Goal: Task Accomplishment & Management: Manage account settings

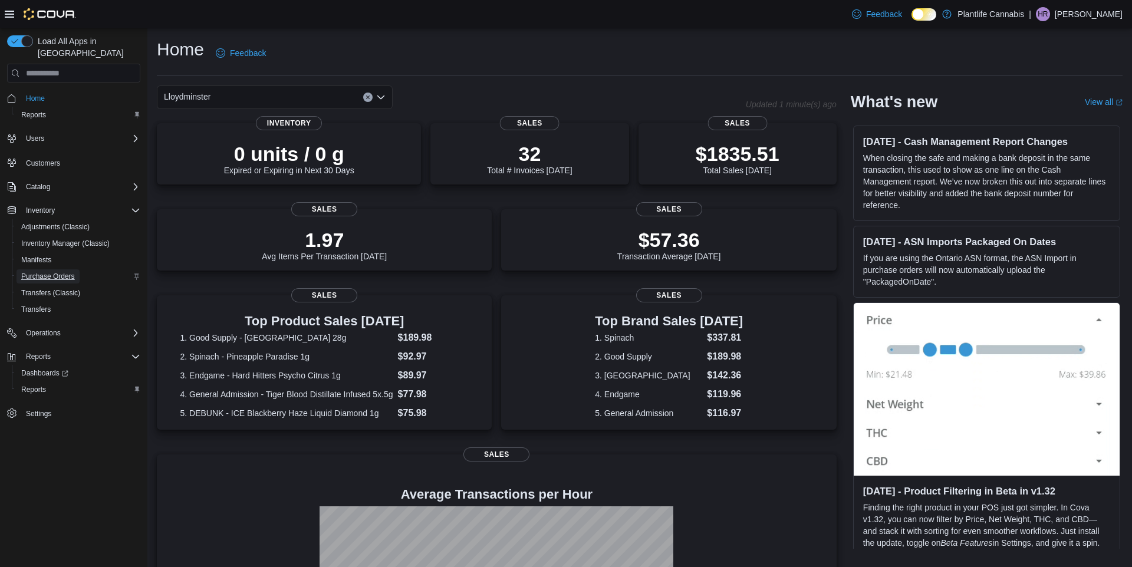
click at [60, 272] on span "Purchase Orders" at bounding box center [48, 276] width 54 height 9
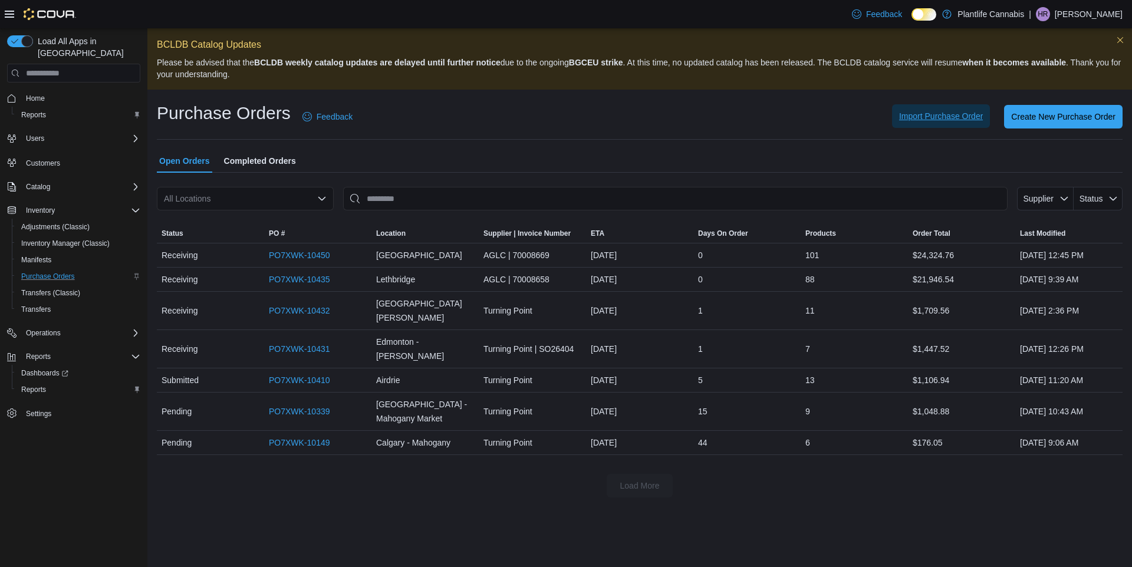
click at [899, 118] on span "Import Purchase Order" at bounding box center [941, 116] width 84 height 12
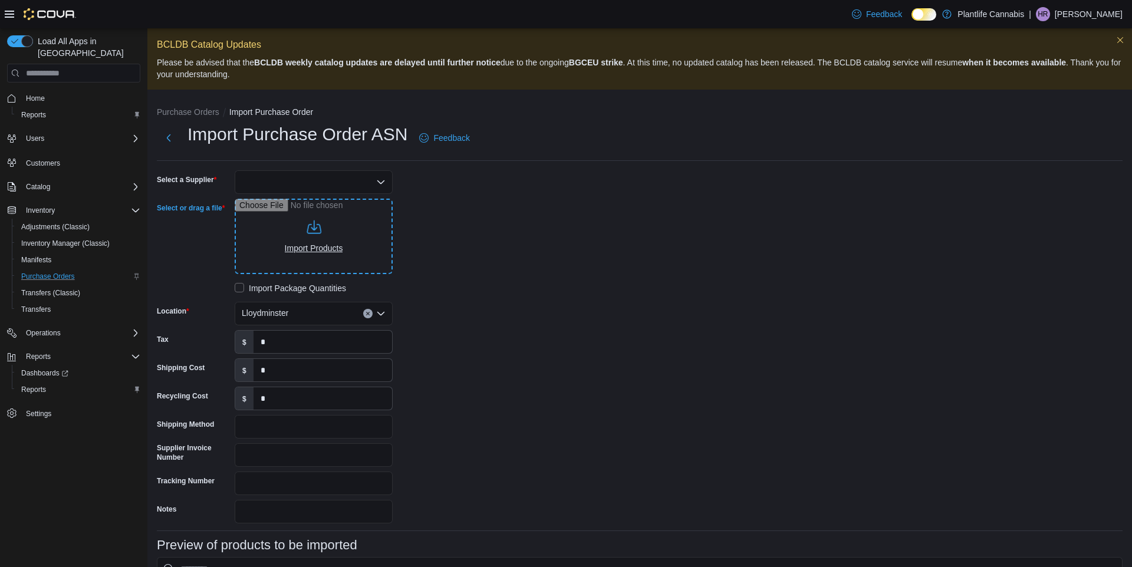
click at [343, 226] on input "Select or drag a file" at bounding box center [314, 236] width 158 height 75
type input "**********"
click at [356, 179] on div at bounding box center [314, 182] width 158 height 24
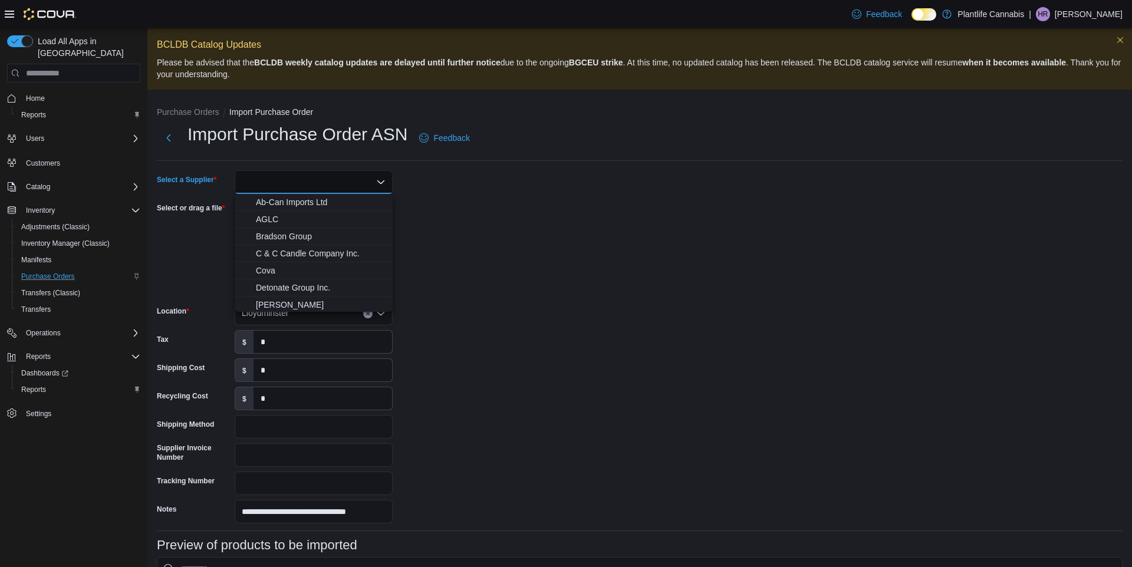
click at [497, 211] on div "**********" at bounding box center [334, 346] width 354 height 353
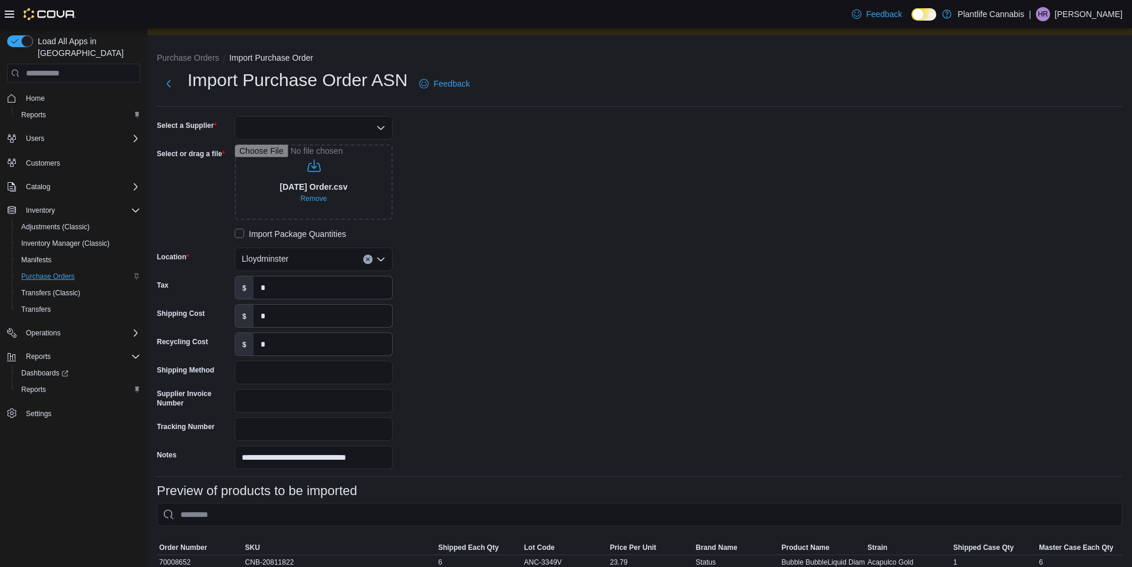
scroll to position [50, 0]
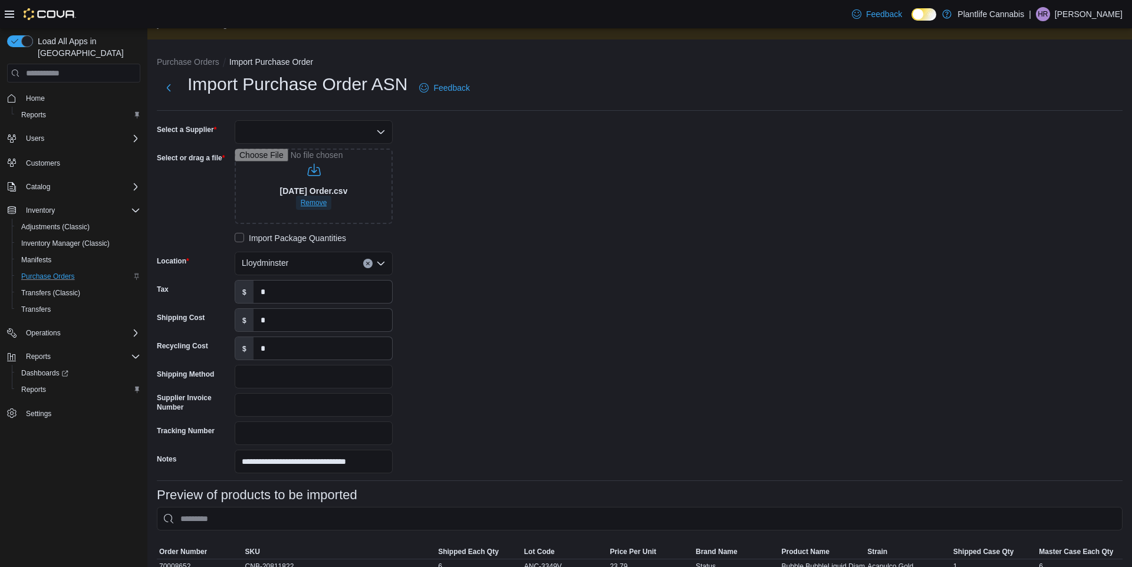
click at [327, 205] on span "Remove" at bounding box center [314, 202] width 27 height 9
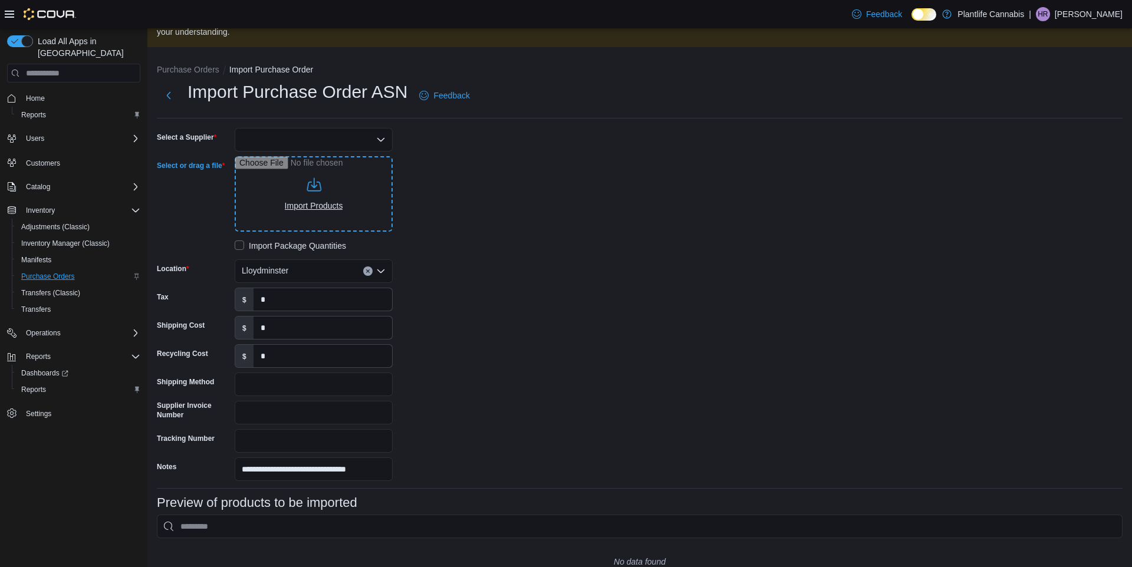
click at [301, 195] on input "Select or drag a file" at bounding box center [314, 193] width 158 height 75
type input "**********"
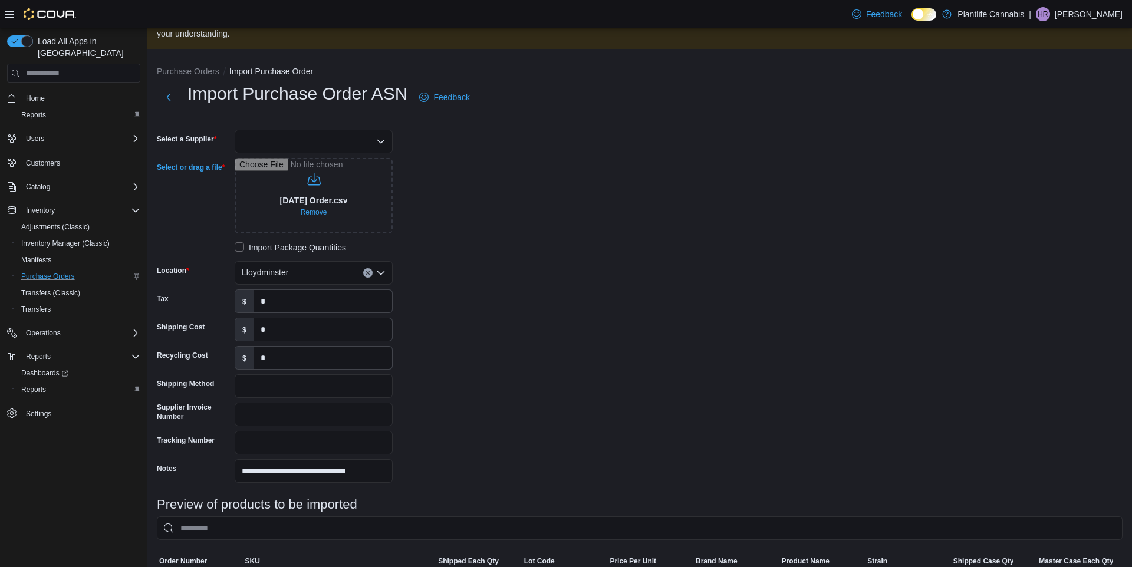
click at [371, 148] on div at bounding box center [314, 142] width 158 height 24
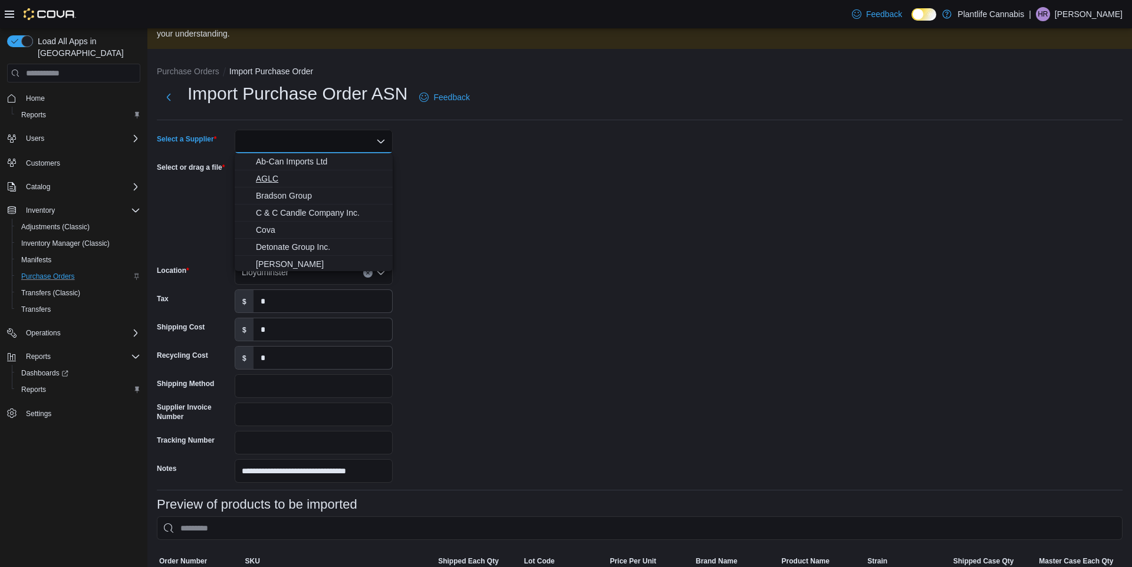
click at [269, 181] on span "AGLC" at bounding box center [321, 179] width 130 height 12
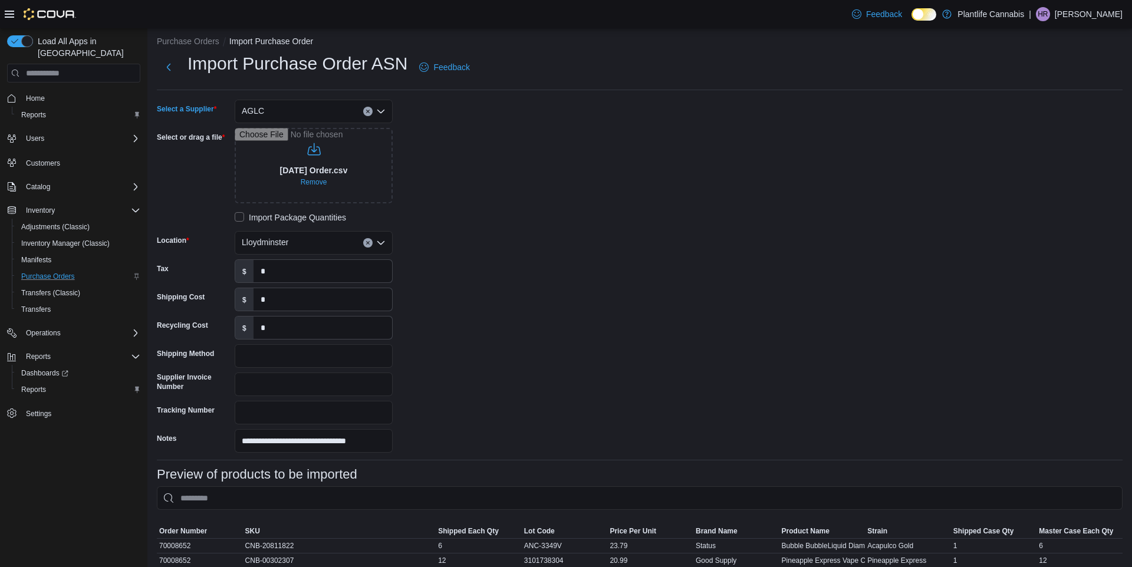
scroll to position [52, 0]
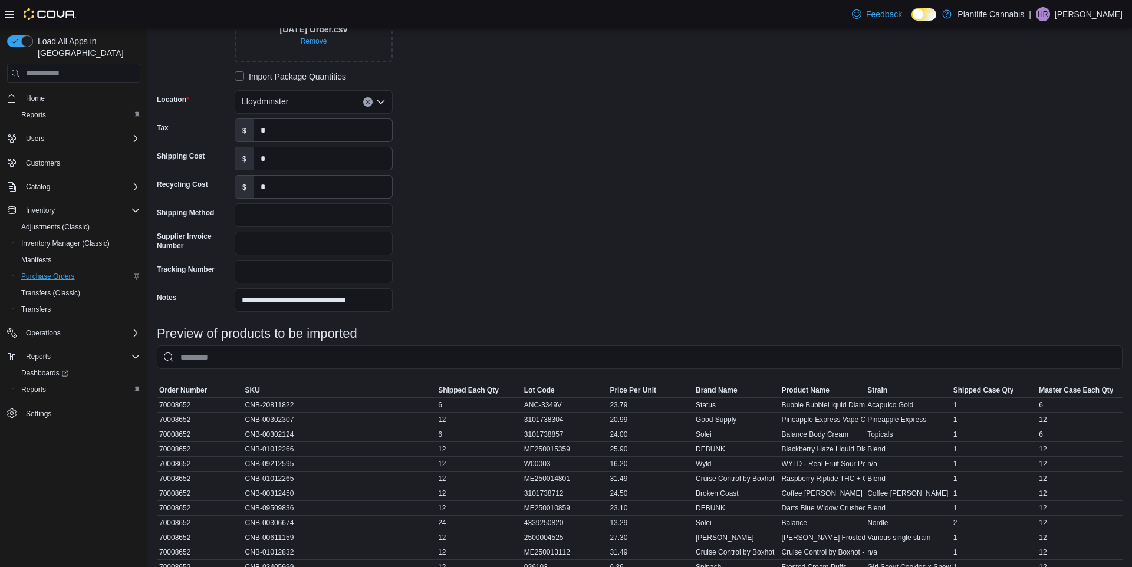
click at [343, 270] on input "Tracking Number" at bounding box center [314, 272] width 158 height 24
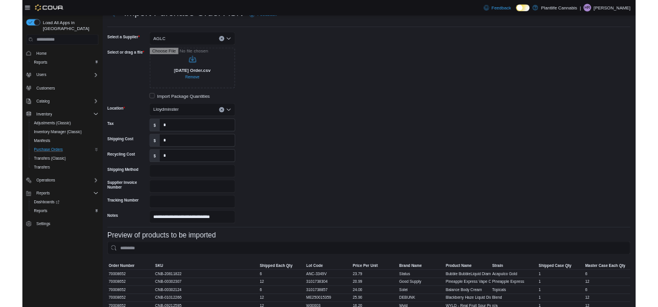
scroll to position [113, 0]
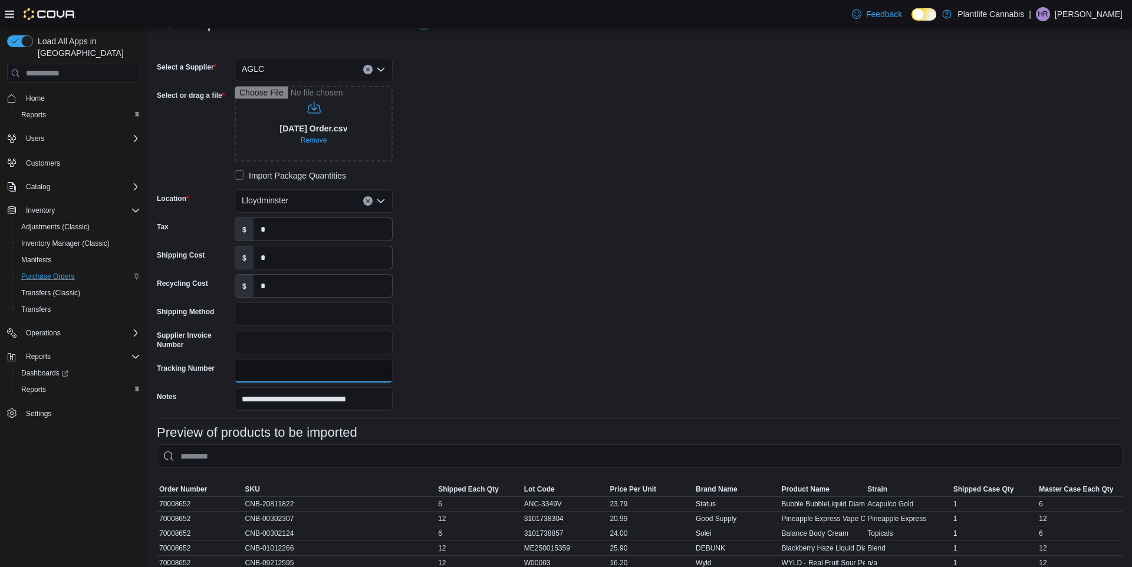
click at [275, 369] on input "Tracking Number" at bounding box center [314, 371] width 158 height 24
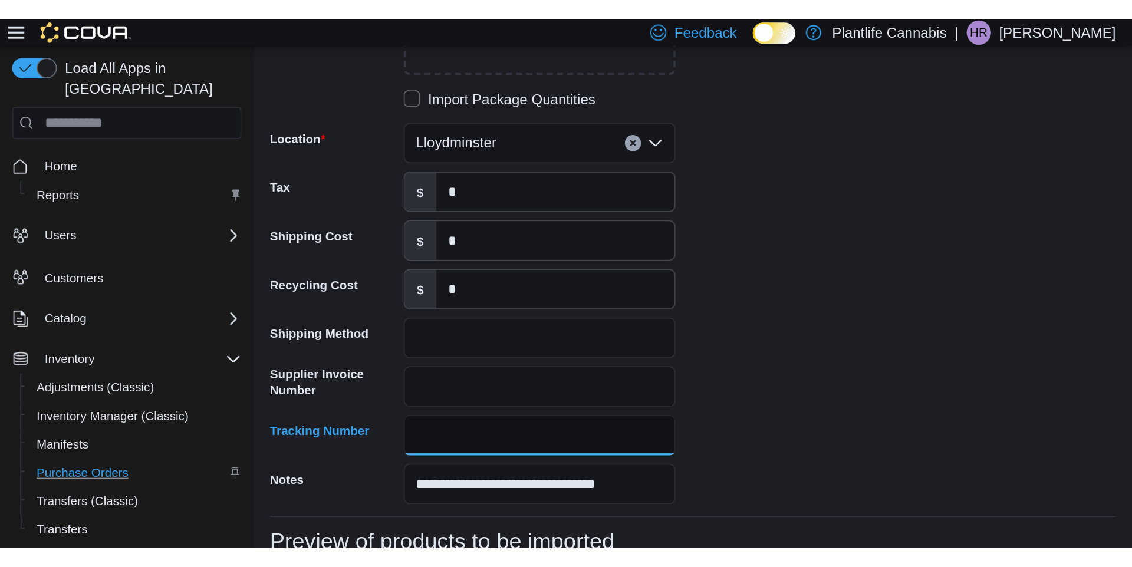
scroll to position [242, 0]
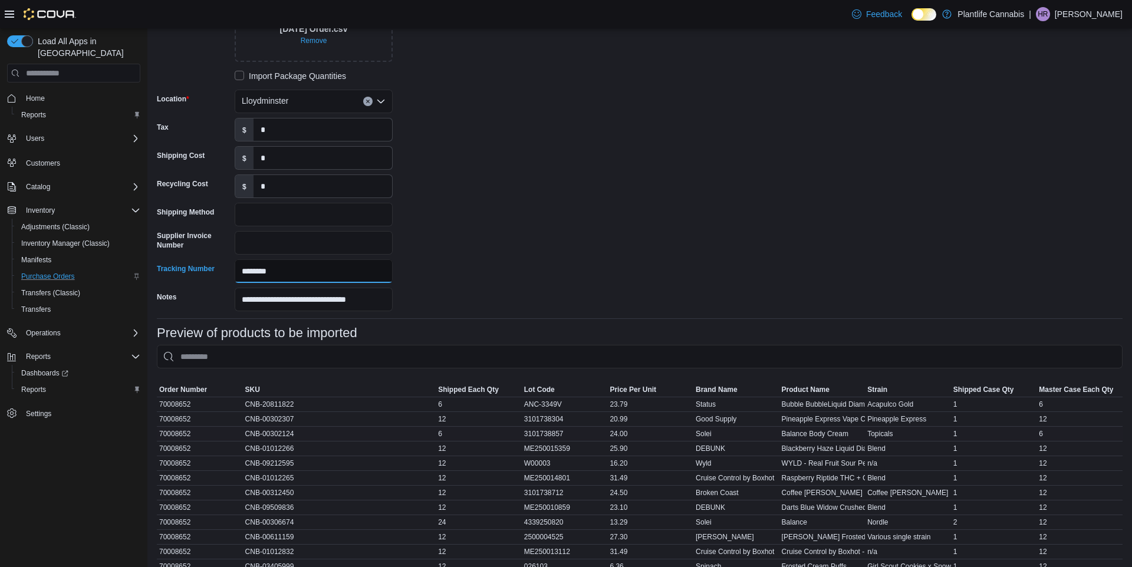
type input "********"
click at [605, 272] on div "**********" at bounding box center [640, 134] width 966 height 353
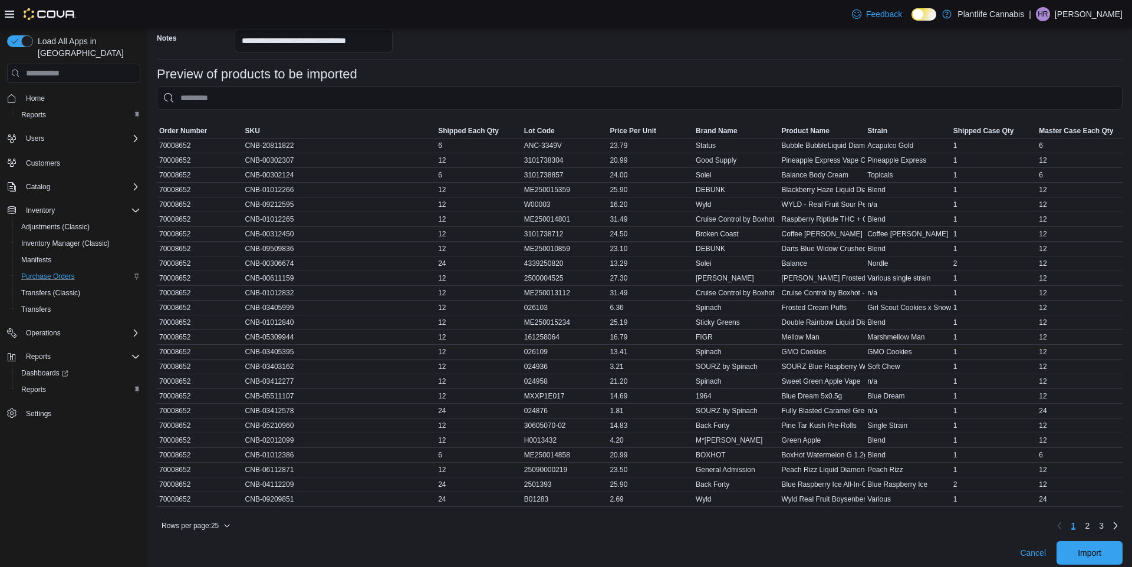
scroll to position [478, 0]
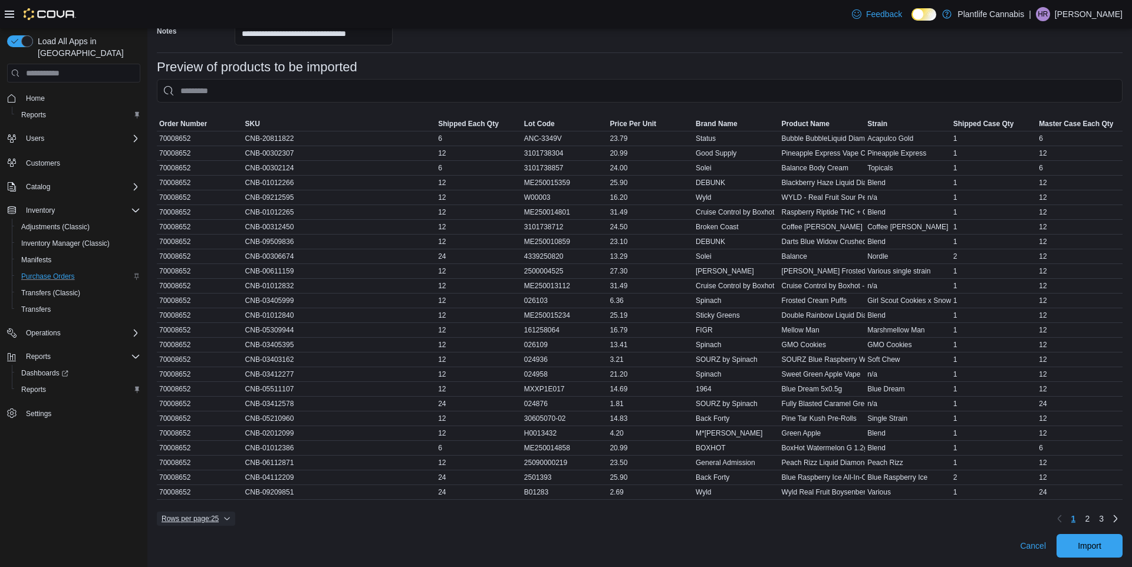
click at [231, 520] on icon "button" at bounding box center [226, 518] width 7 height 7
click at [458, 522] on div "Rows per page : 25 Page 1 of 3 1 2 3" at bounding box center [640, 518] width 966 height 19
click at [1107, 517] on nav "Page 1 of 3 1 2 3" at bounding box center [1088, 518] width 70 height 19
click at [1113, 517] on link "Next page" at bounding box center [1116, 518] width 14 height 14
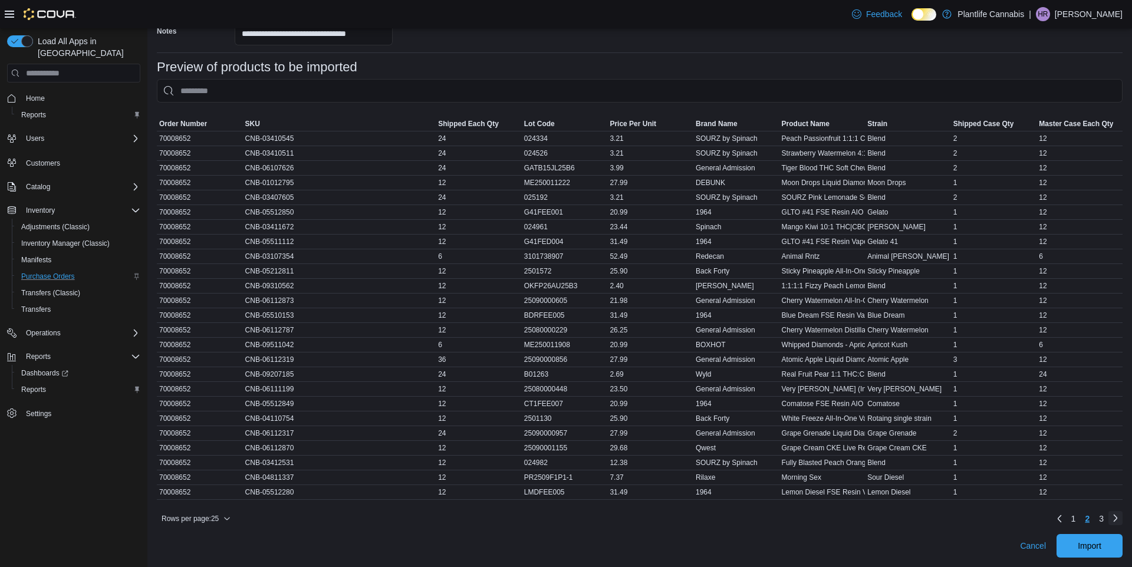
click at [1113, 517] on link "Next page" at bounding box center [1116, 518] width 14 height 14
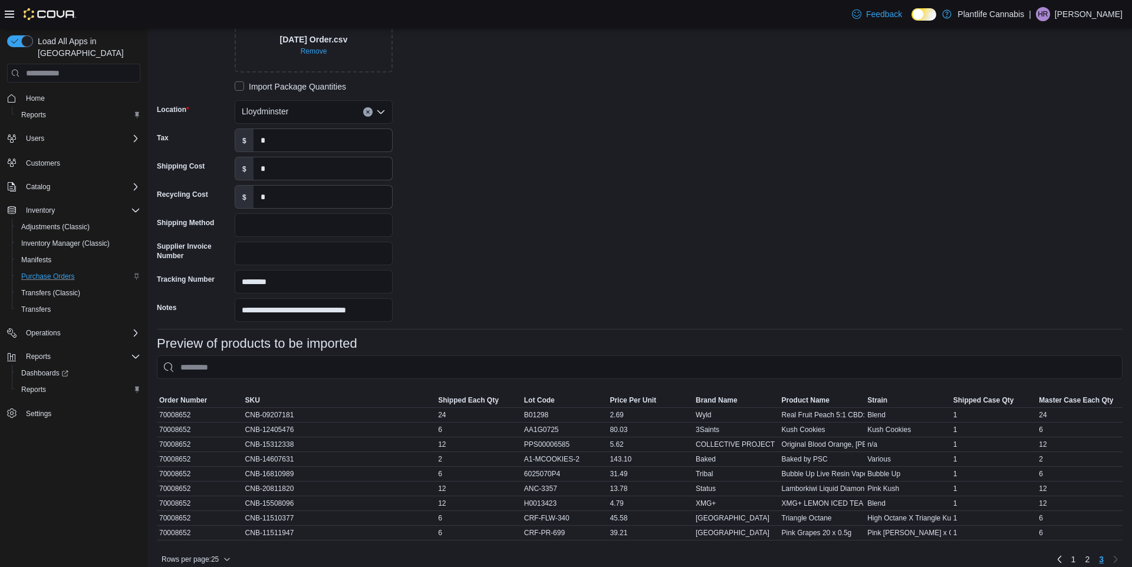
scroll to position [242, 0]
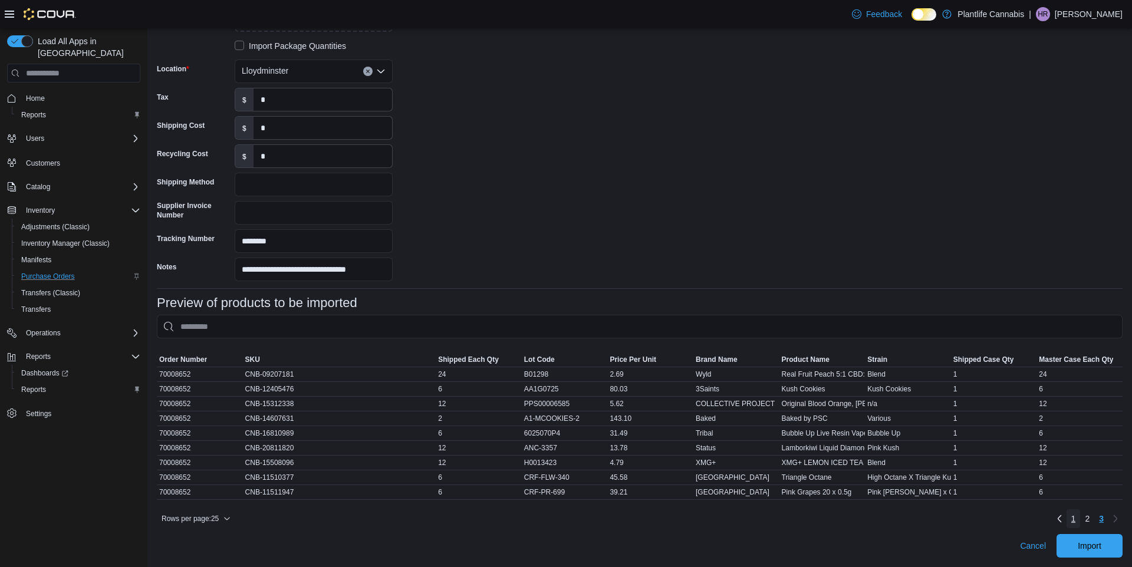
click at [1068, 518] on link "1" at bounding box center [1074, 518] width 14 height 19
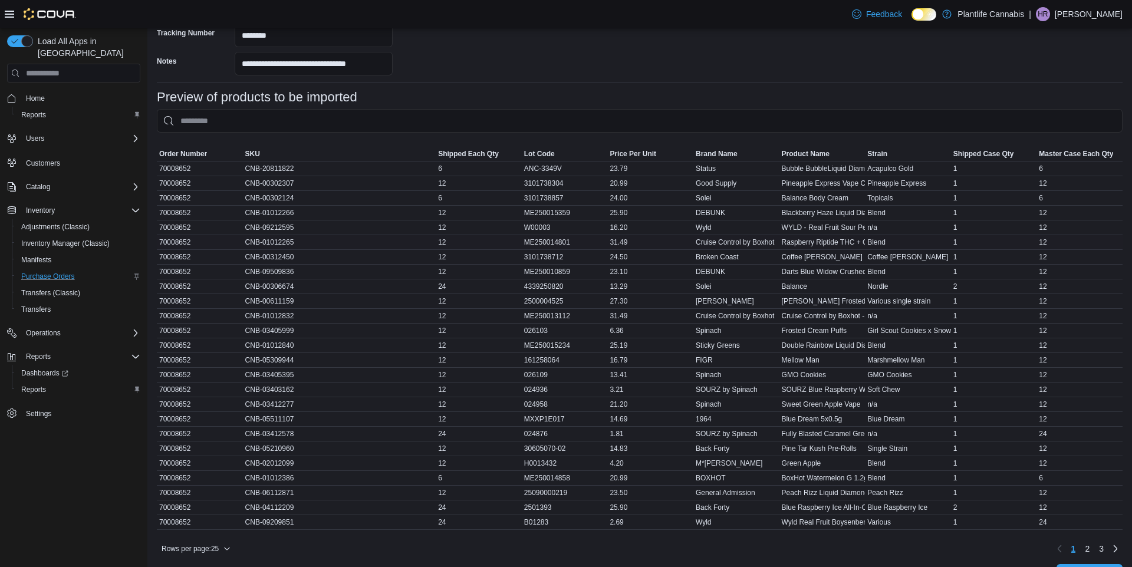
scroll to position [478, 0]
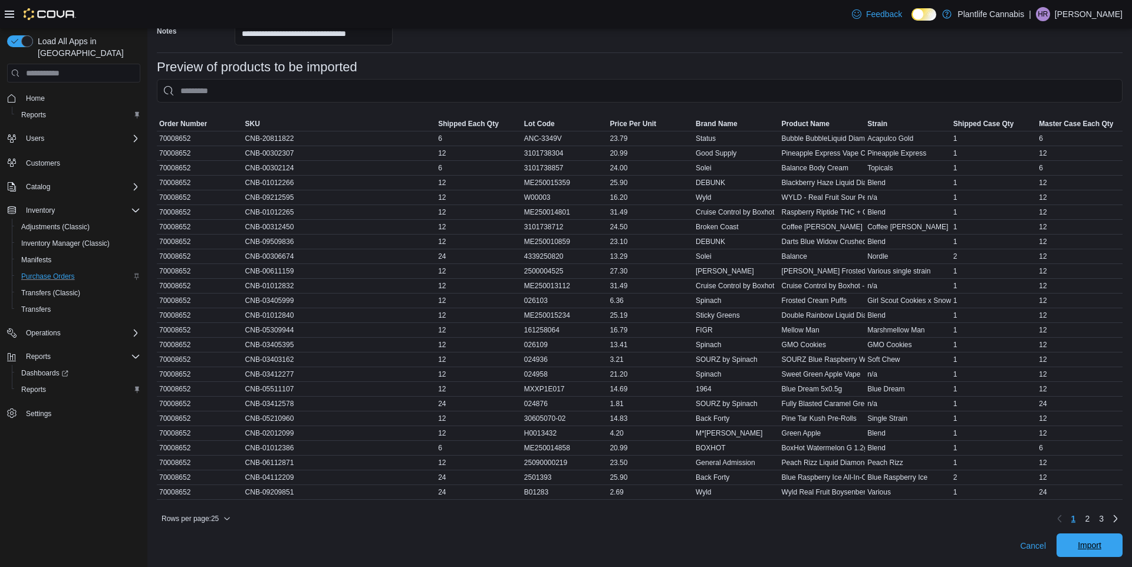
click at [1112, 551] on span "Import" at bounding box center [1090, 546] width 52 height 24
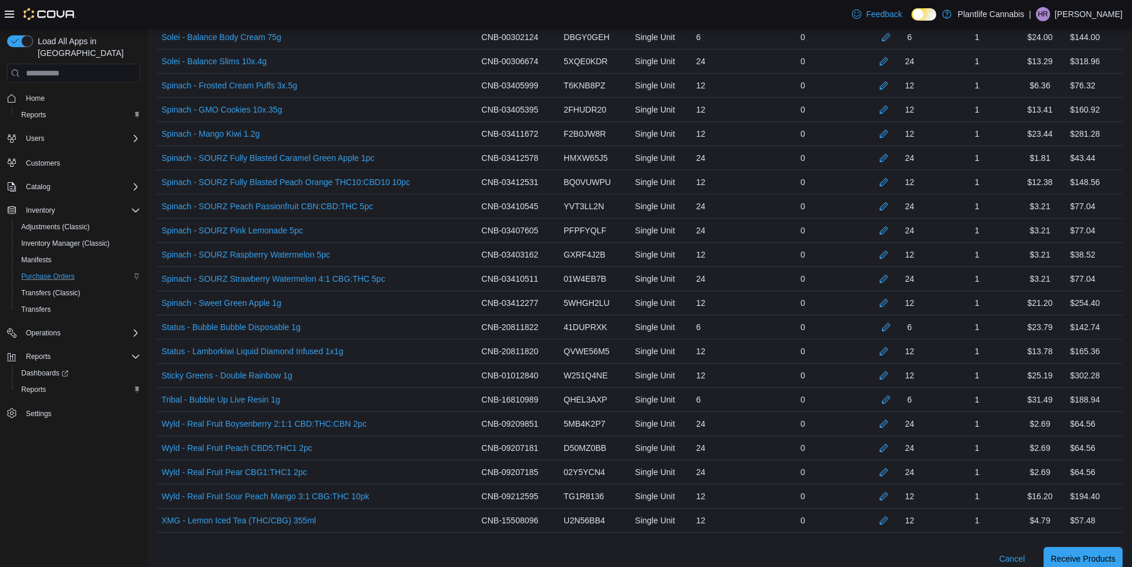
scroll to position [1488, 0]
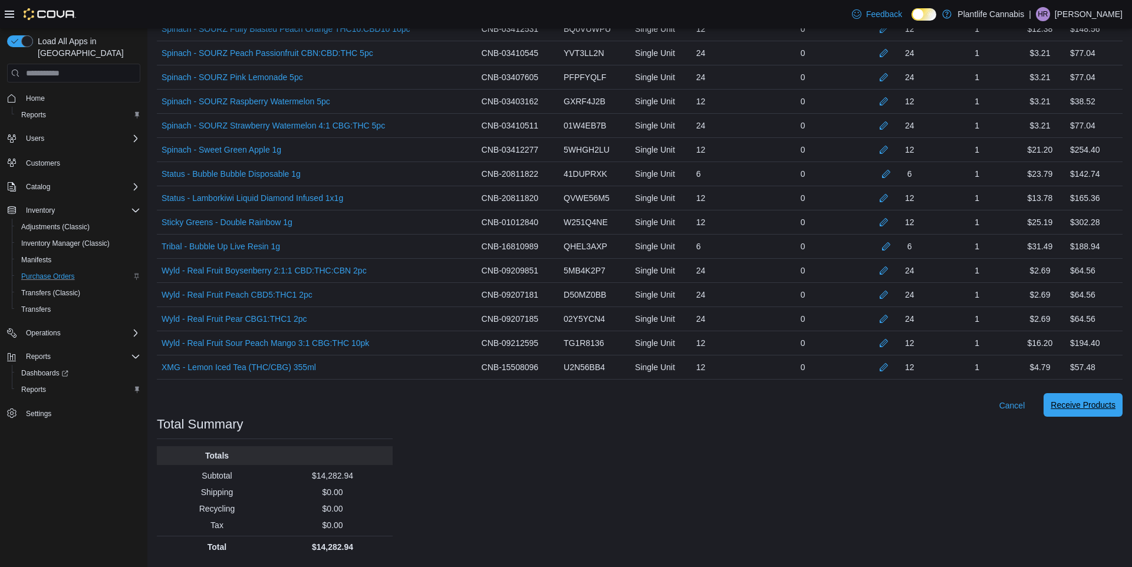
click at [1084, 402] on span "Receive Products" at bounding box center [1083, 405] width 65 height 12
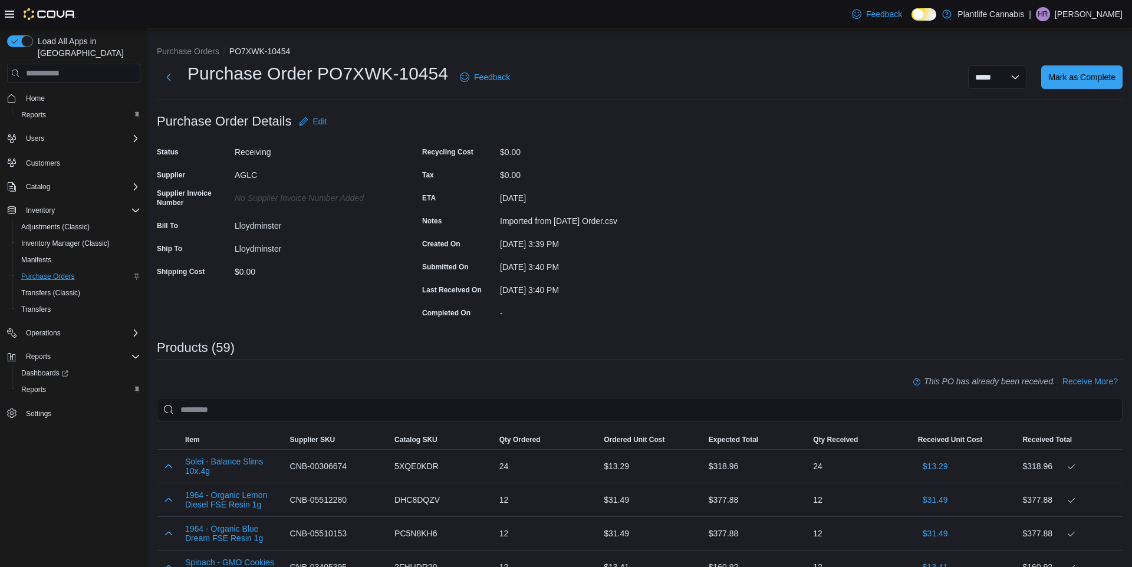
scroll to position [58, 0]
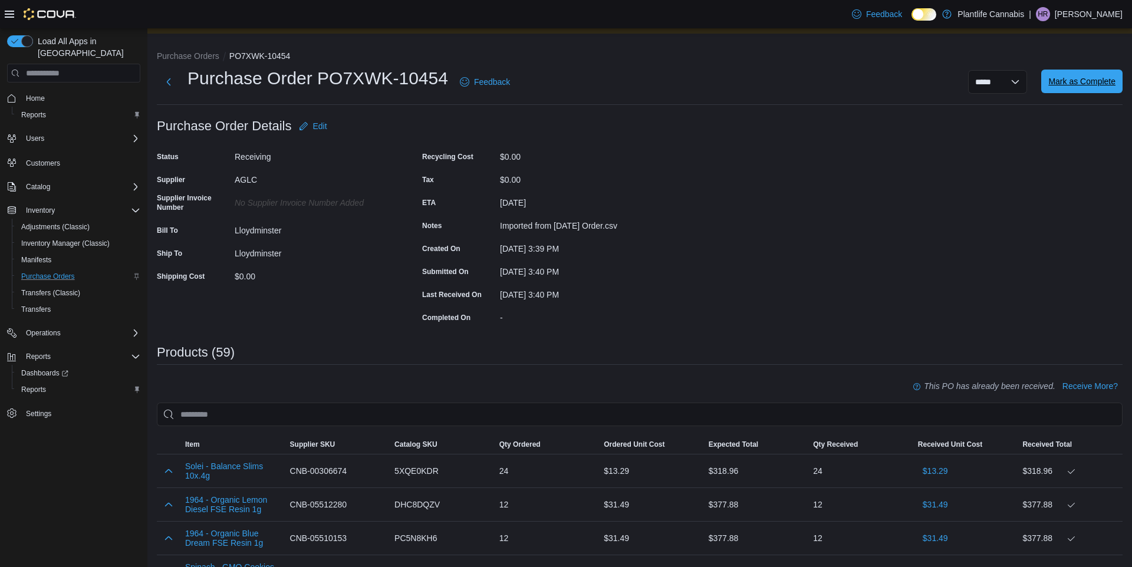
click at [1066, 82] on span "Mark as Complete" at bounding box center [1081, 81] width 67 height 12
